Goal: Task Accomplishment & Management: Use online tool/utility

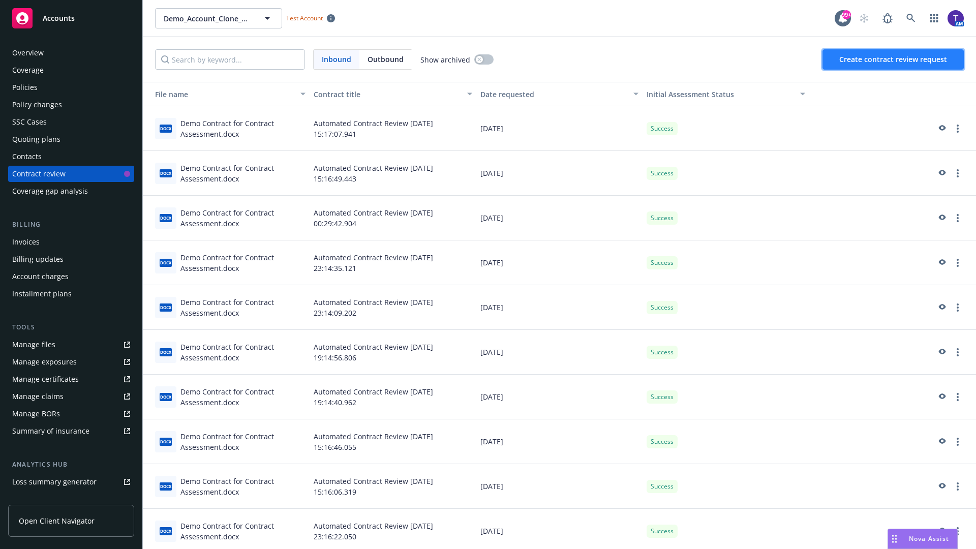
click at [894, 59] on span "Create contract review request" at bounding box center [893, 59] width 108 height 10
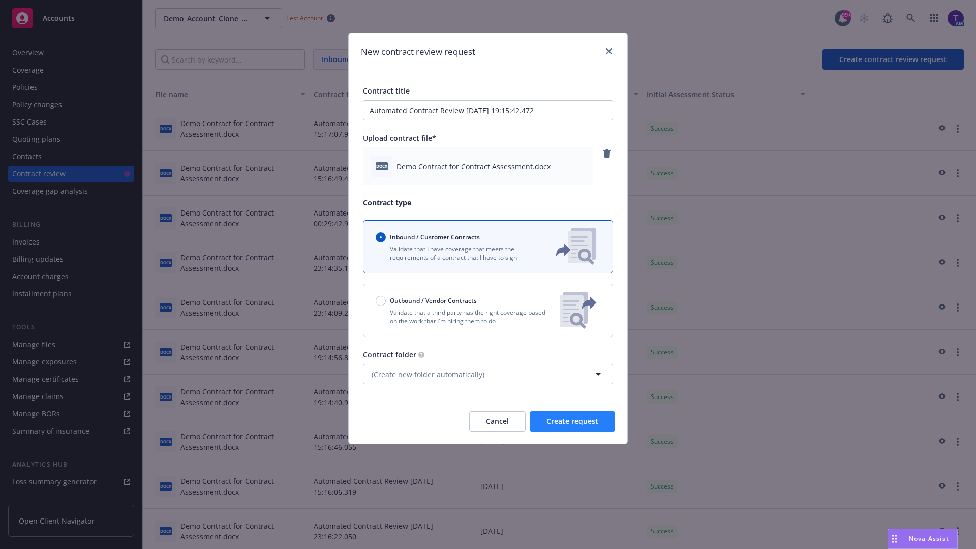
type input "Automated Contract Review 08-13-2025 19:15:42.472"
click at [572, 421] on span "Create request" at bounding box center [573, 421] width 52 height 10
